Goal: Navigation & Orientation: Understand site structure

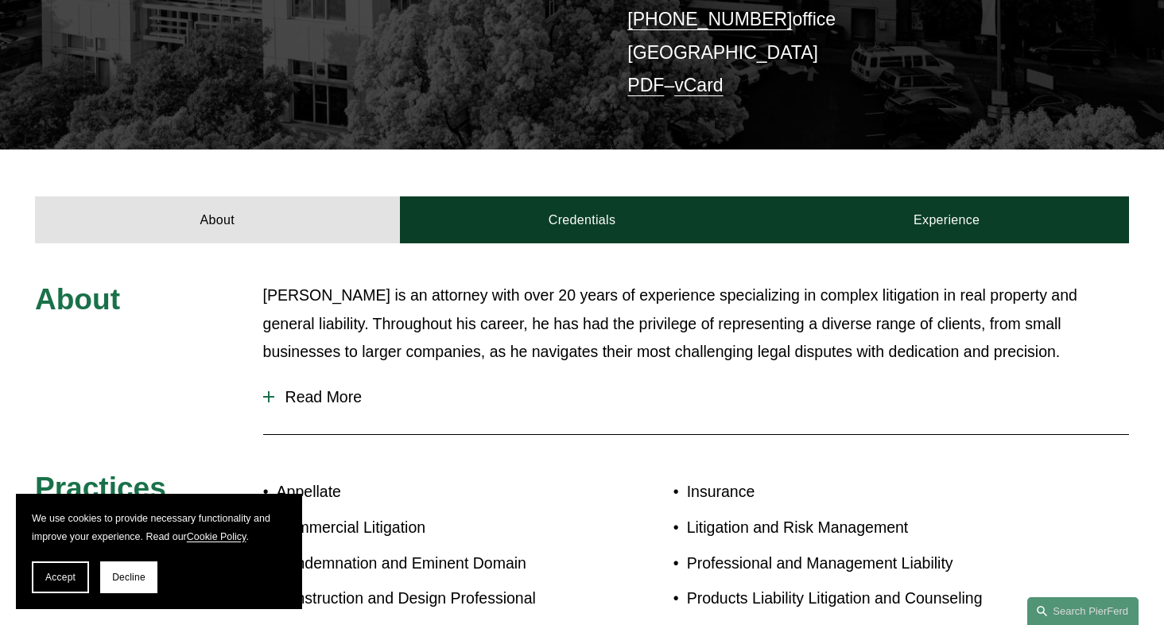
scroll to position [397, 0]
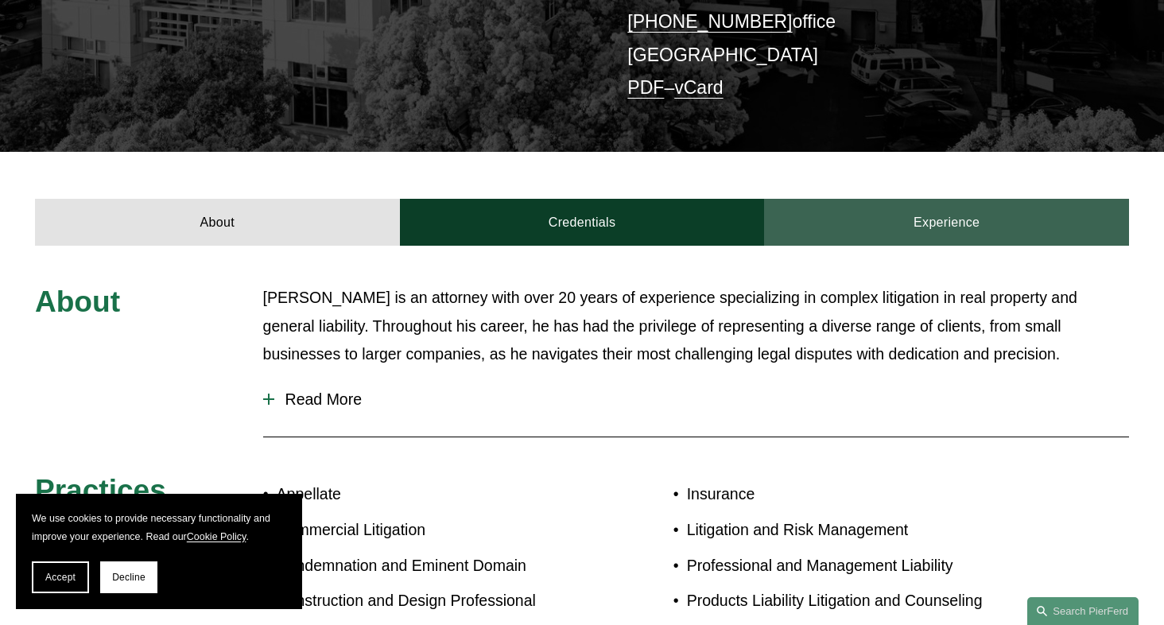
click at [831, 207] on link "Experience" at bounding box center [946, 222] width 365 height 47
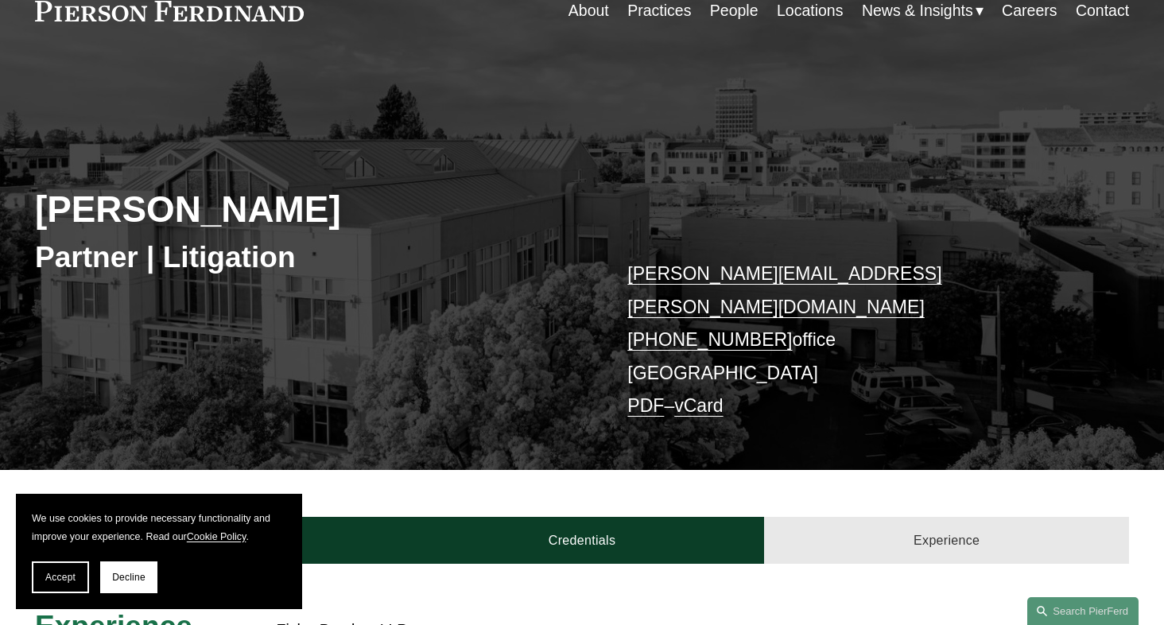
scroll to position [0, 0]
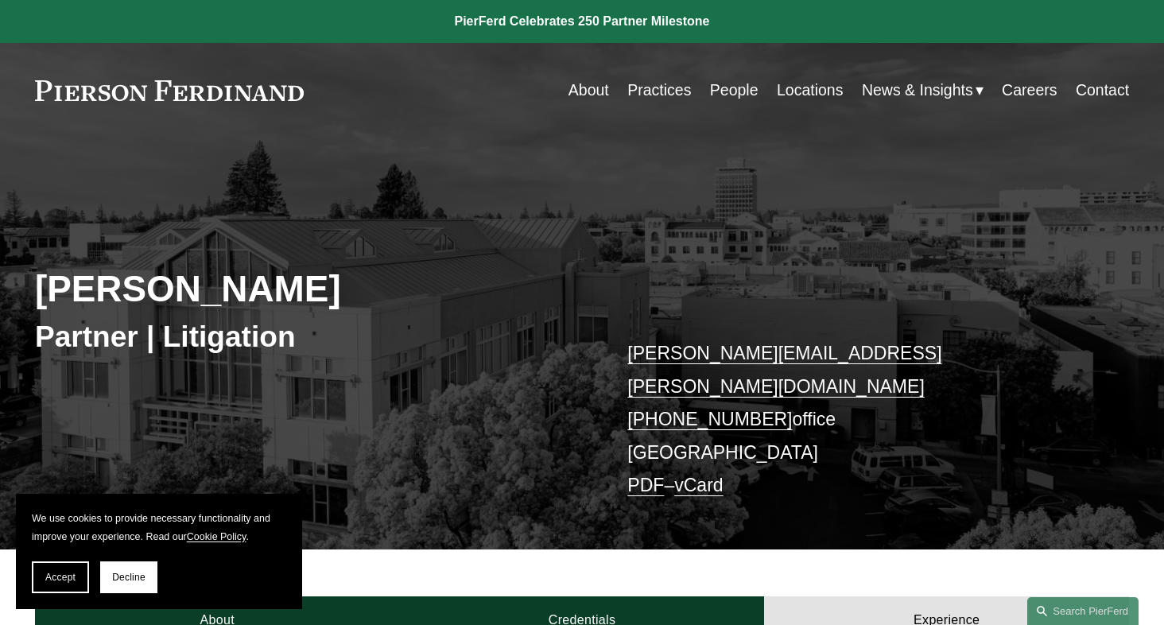
click at [649, 95] on link "Practices" at bounding box center [659, 90] width 64 height 31
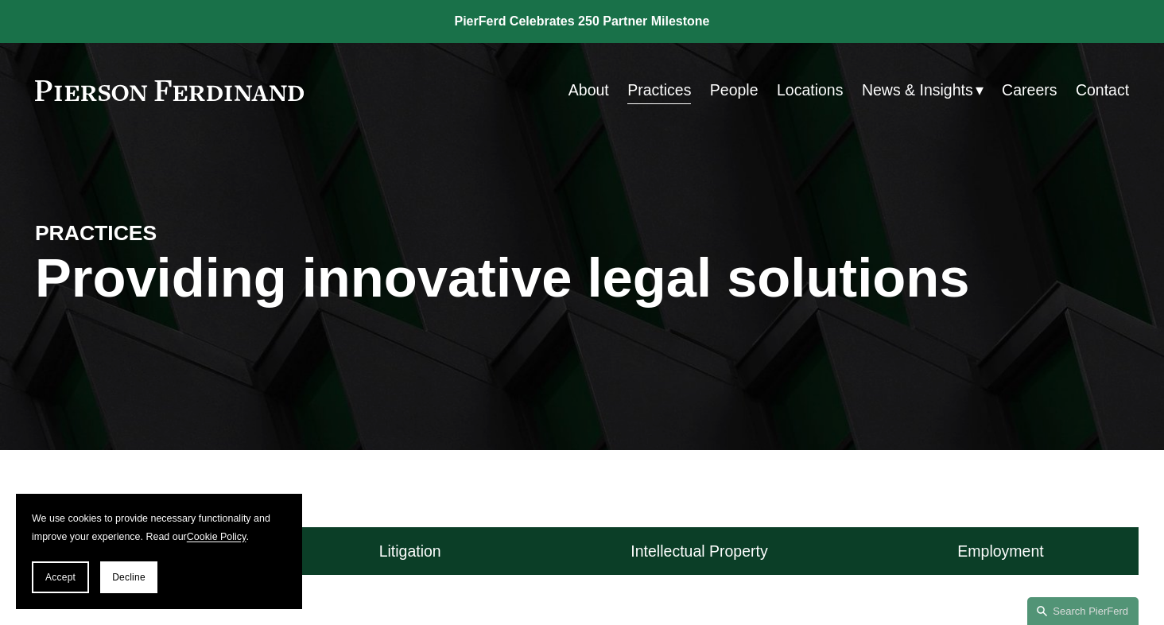
click at [741, 92] on link "People" at bounding box center [734, 90] width 48 height 31
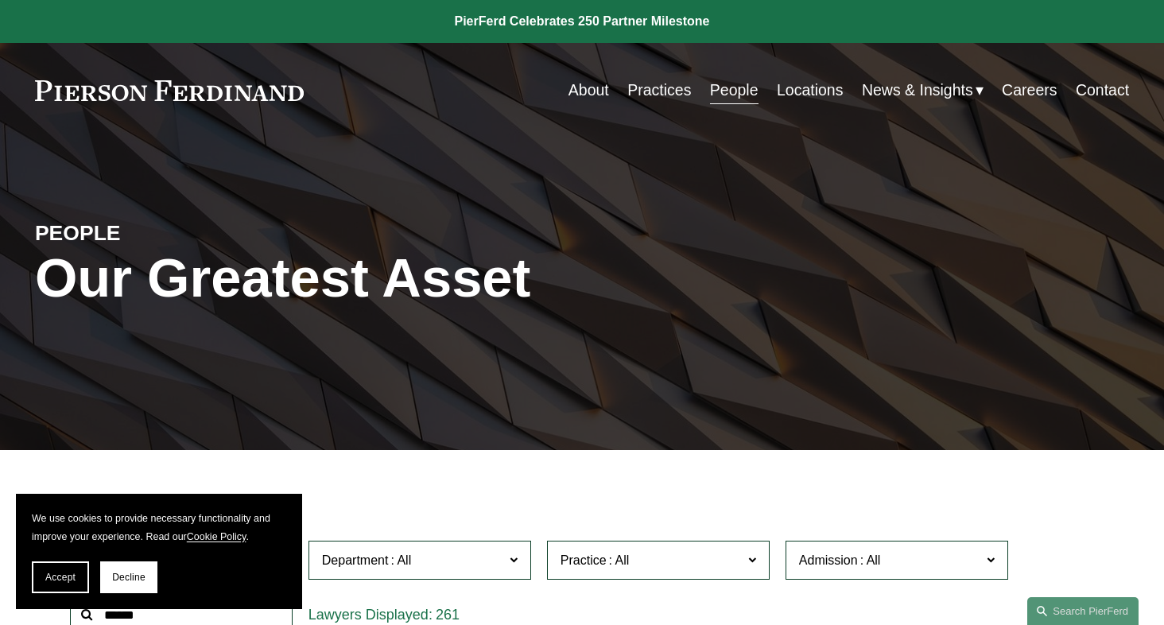
click at [806, 90] on link "Locations" at bounding box center [810, 90] width 66 height 31
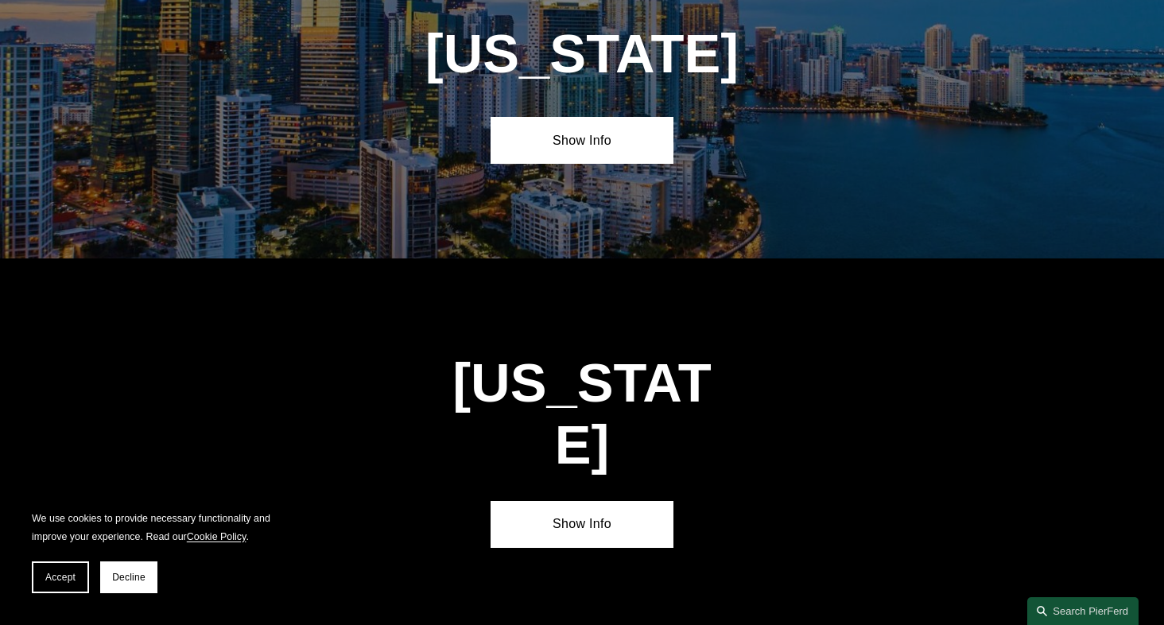
scroll to position [2146, 0]
